Goal: Navigation & Orientation: Go to known website

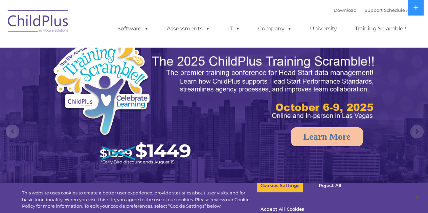
select select "MEDIUM"
click at [42, 25] on img at bounding box center [38, 22] width 68 height 34
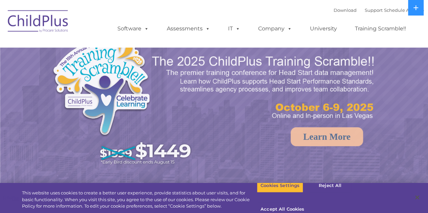
select select "MEDIUM"
